Goal: Information Seeking & Learning: Learn about a topic

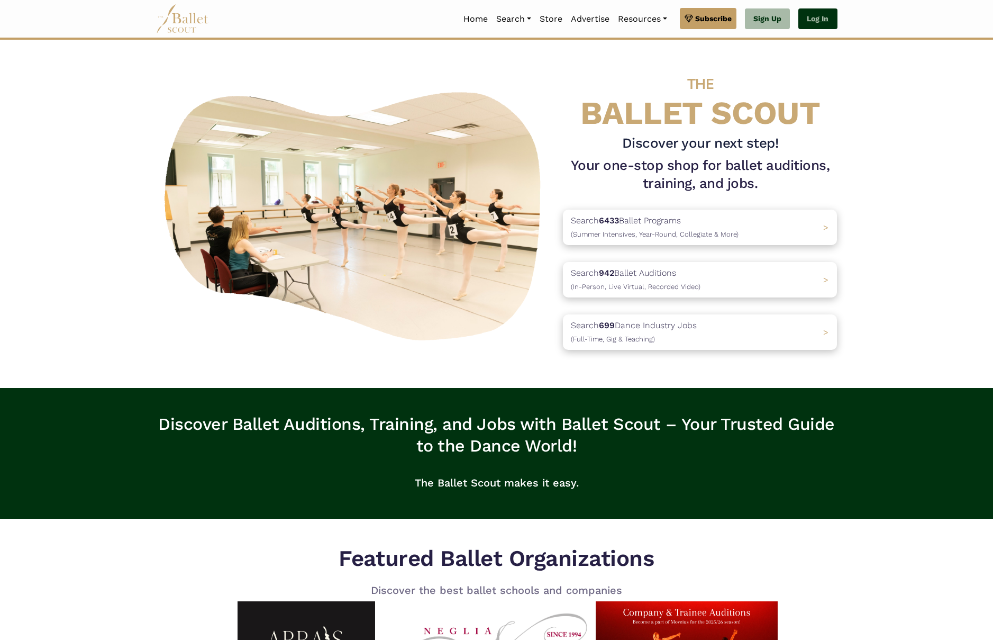
click at [827, 19] on link "Log In" at bounding box center [817, 18] width 39 height 21
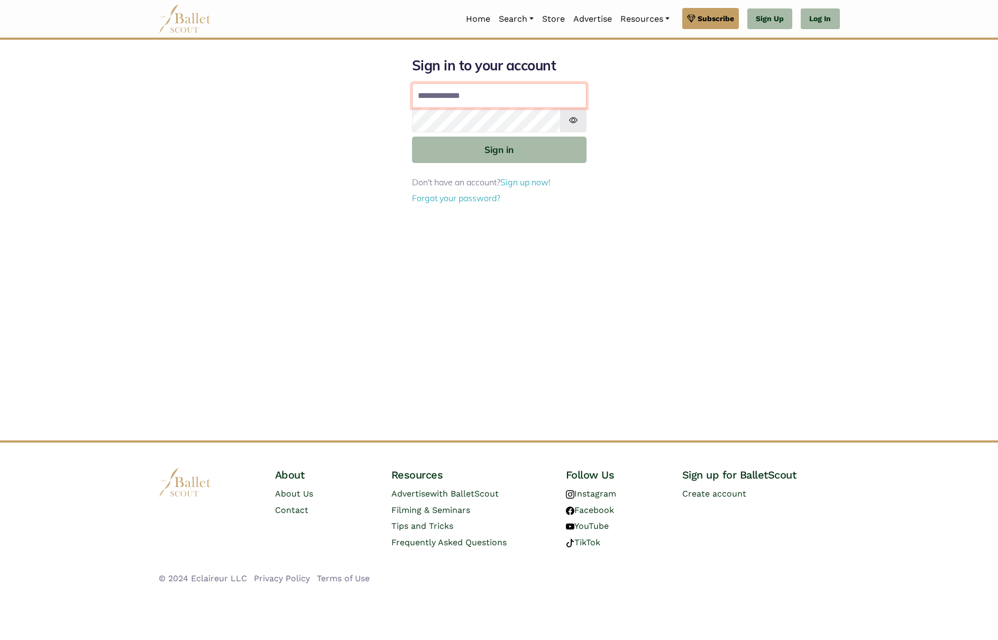
type input "**********"
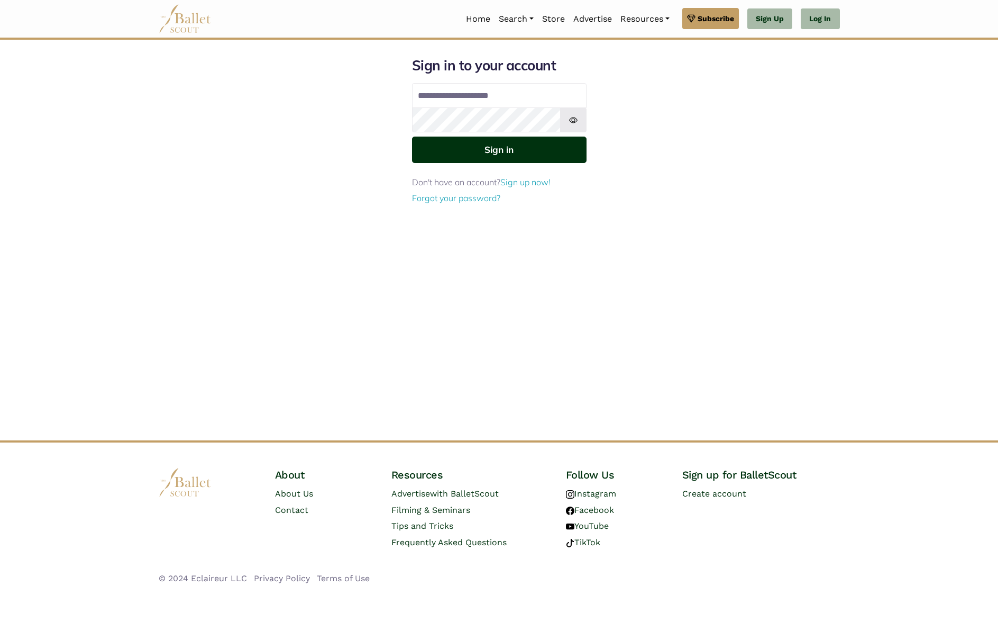
click at [484, 156] on button "Sign in" at bounding box center [499, 150] width 175 height 26
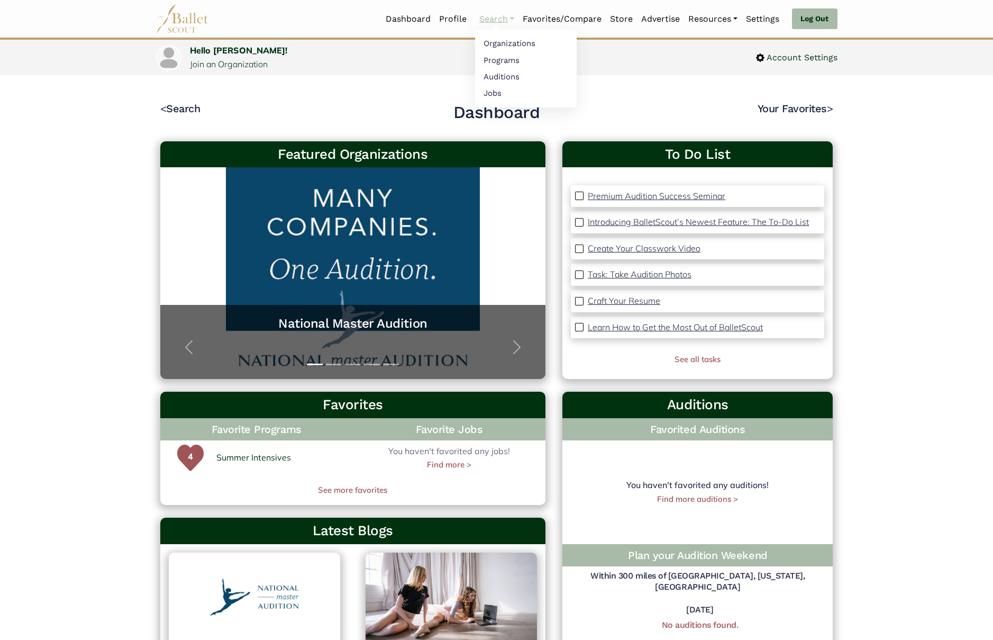
click at [504, 23] on link "Search" at bounding box center [496, 19] width 43 height 22
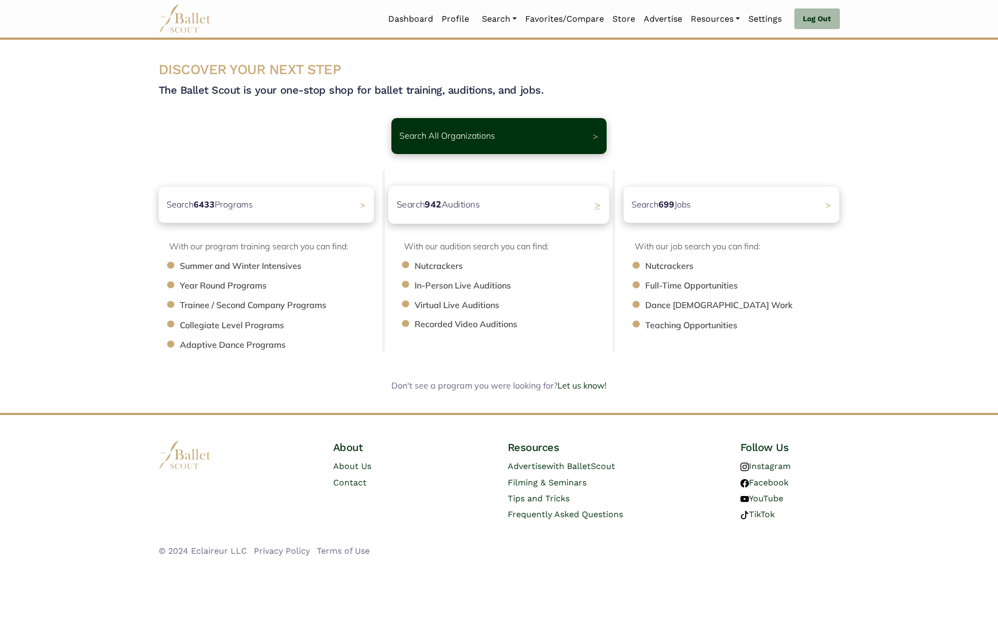
click at [467, 198] on p "Search 942 Auditions" at bounding box center [439, 204] width 84 height 14
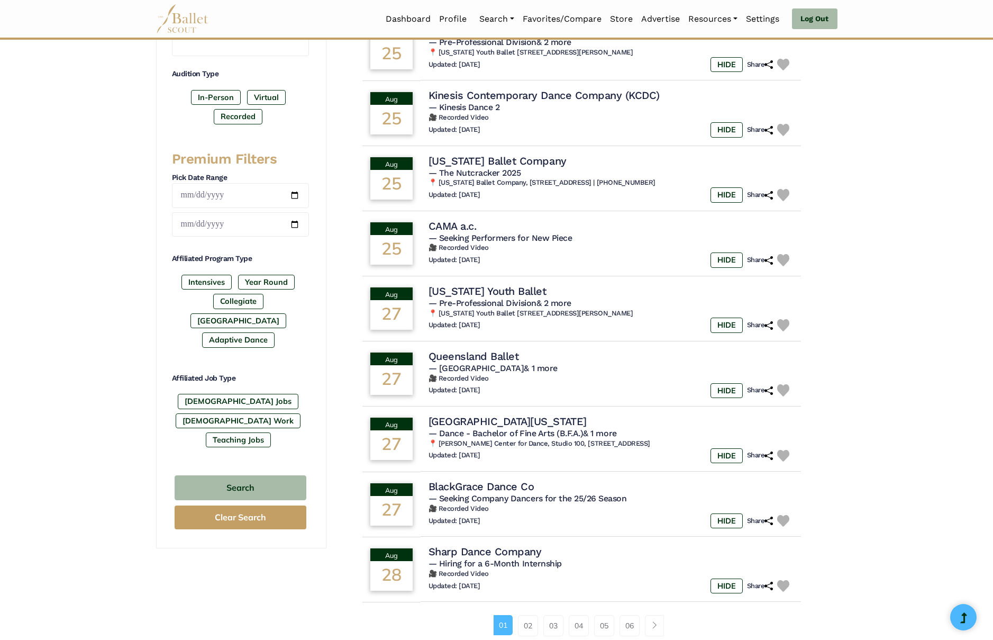
scroll to position [379, 0]
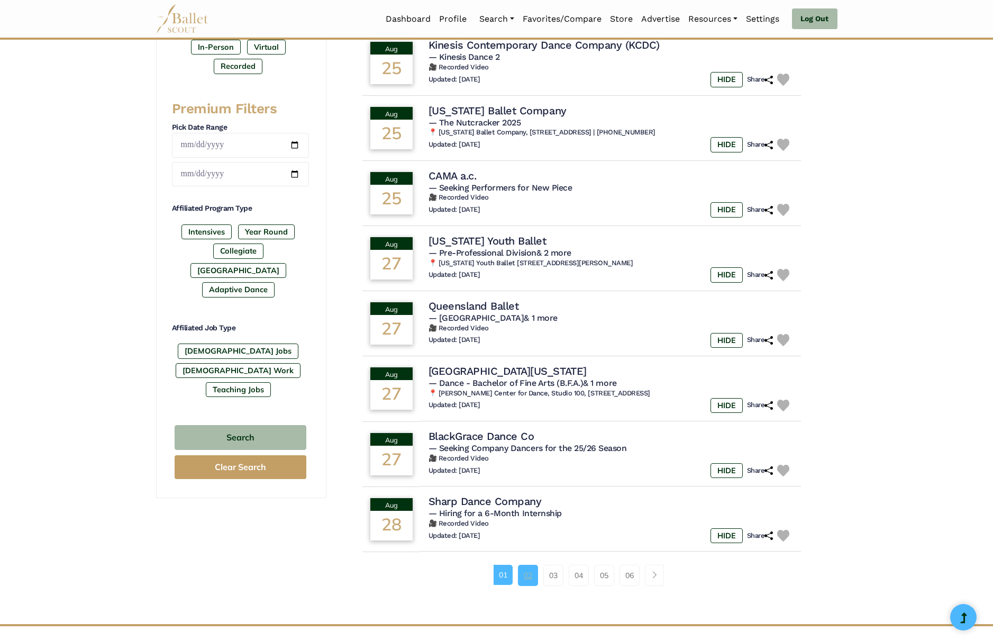
click at [524, 568] on link "02" at bounding box center [528, 575] width 20 height 21
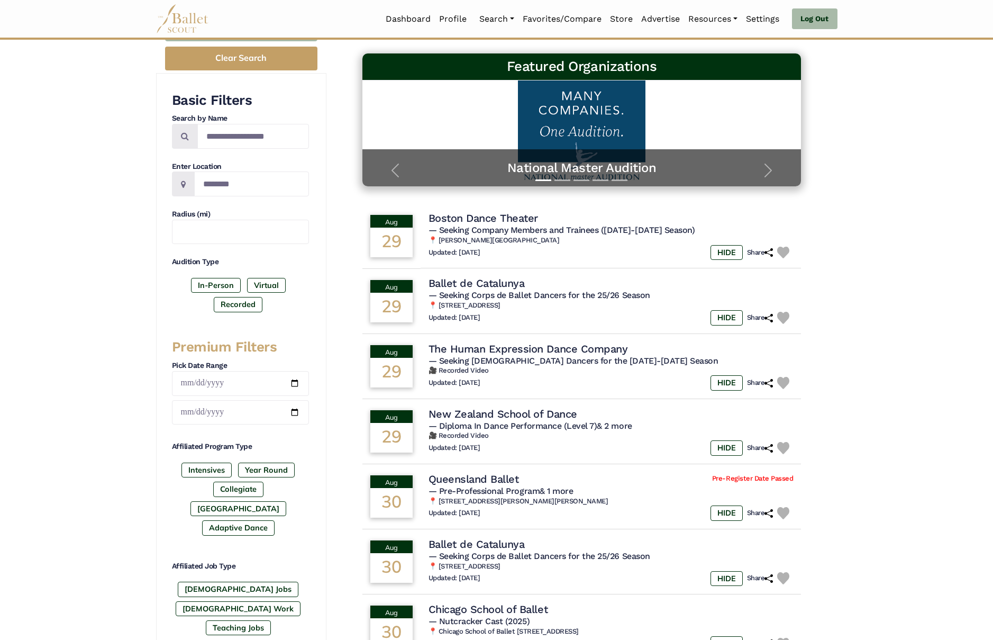
scroll to position [121, 0]
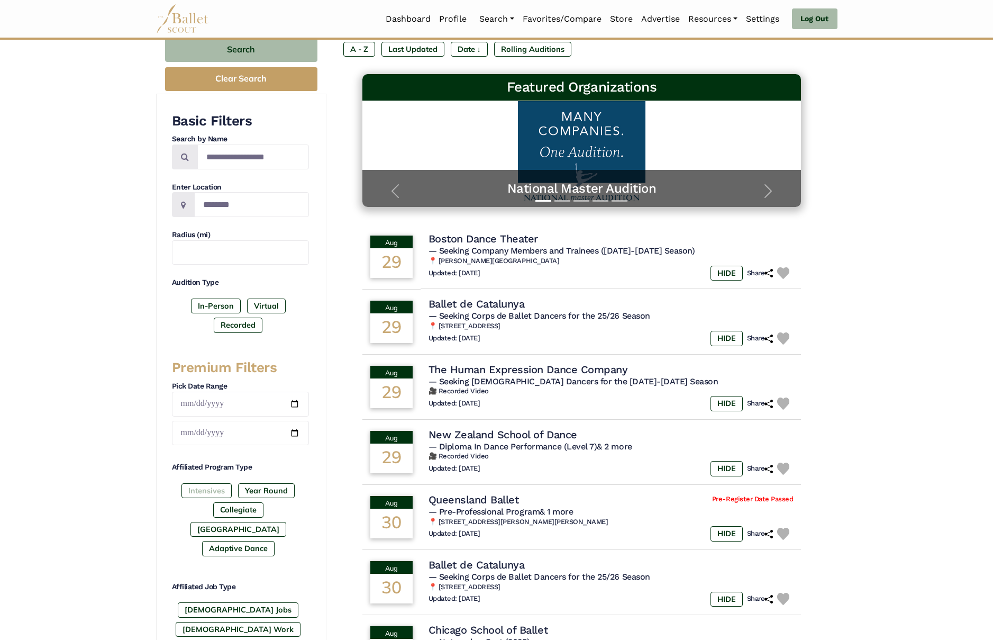
click at [211, 495] on label "Intensives" at bounding box center [206, 490] width 50 height 15
click at [256, 38] on div at bounding box center [496, 39] width 993 height 2
click at [257, 46] on button "Search" at bounding box center [241, 49] width 152 height 25
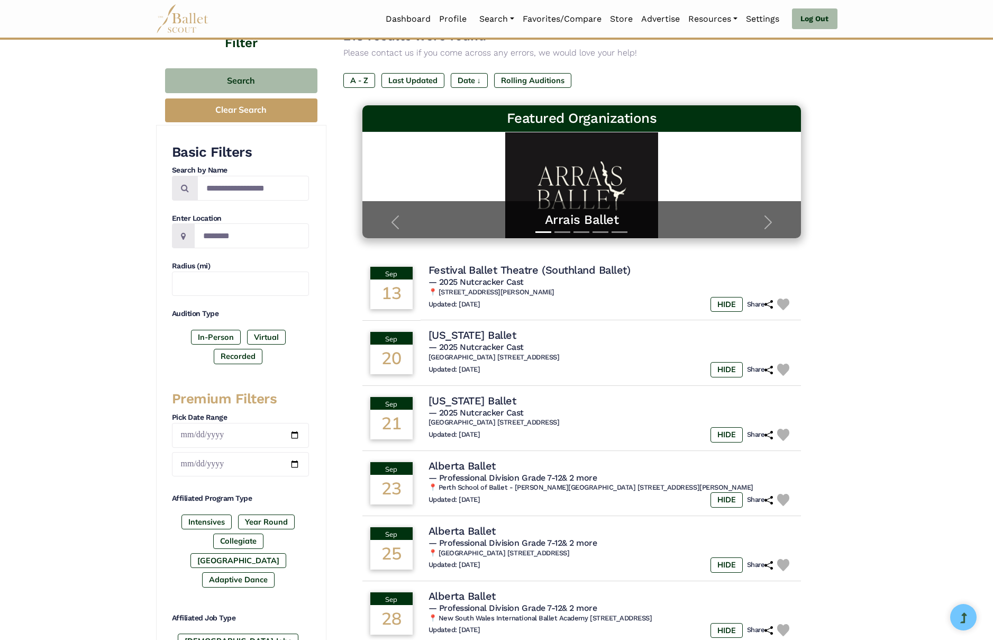
scroll to position [175, 0]
